Goal: Navigation & Orientation: Find specific page/section

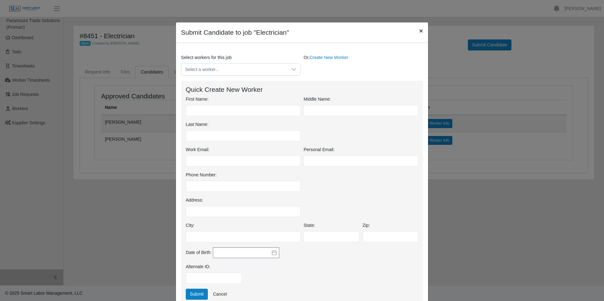
click at [419, 32] on span "×" at bounding box center [421, 30] width 4 height 7
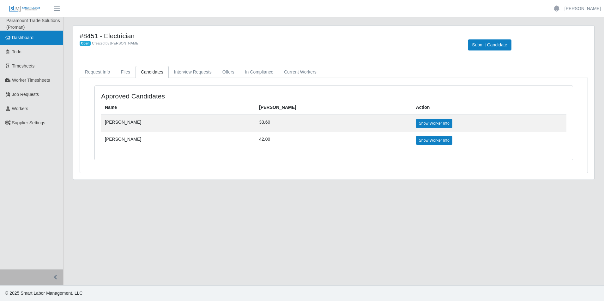
click at [25, 39] on span "Dashboard" at bounding box center [23, 37] width 22 height 5
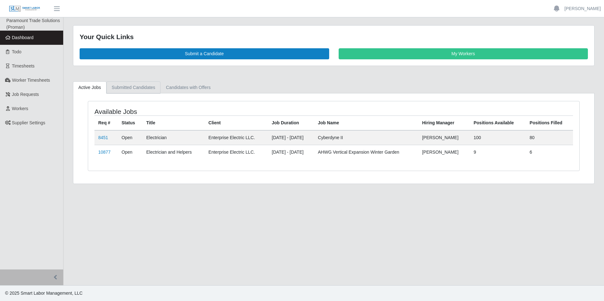
click at [134, 86] on link "Submitted Candidates" at bounding box center [133, 87] width 54 height 12
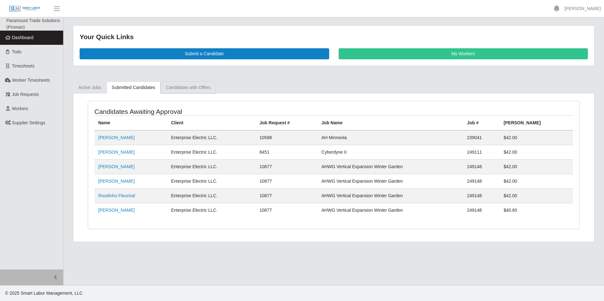
click at [188, 87] on link "Candidates with Offers" at bounding box center [187, 87] width 55 height 12
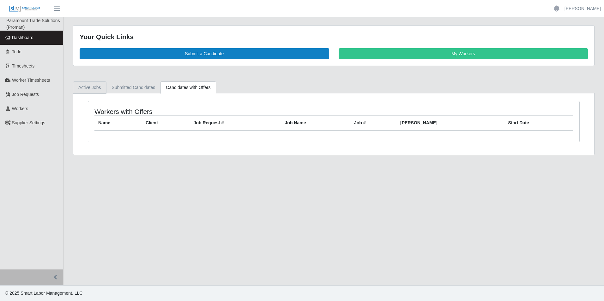
click at [94, 89] on link "Active Jobs" at bounding box center [89, 87] width 33 height 12
